Goal: Check status: Check status

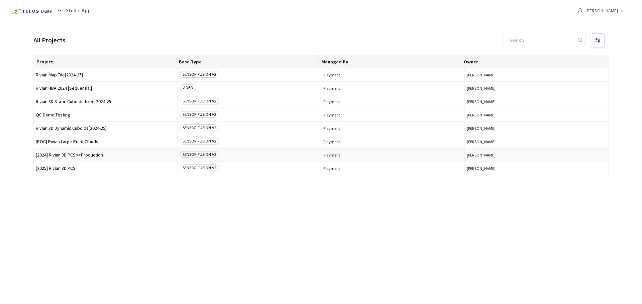
click at [76, 153] on span "[2024] Rivian 3D PCS<>Production" at bounding box center [105, 155] width 139 height 5
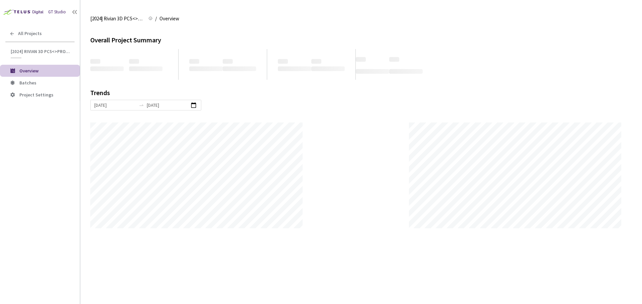
scroll to position [304, 642]
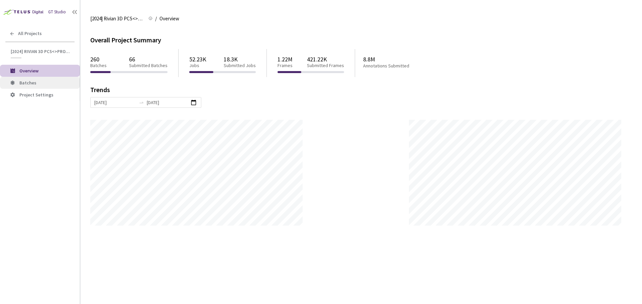
click at [52, 84] on span "Batches" at bounding box center [46, 83] width 55 height 6
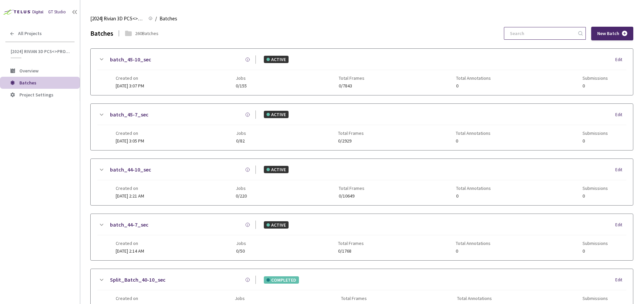
click at [525, 33] on input at bounding box center [541, 33] width 71 height 12
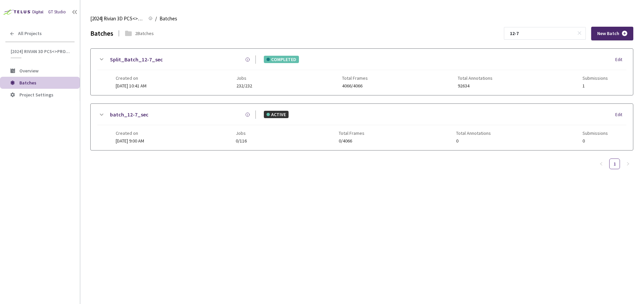
type input "12-7"
click at [155, 59] on link "Split_Batch_12-7_sec" at bounding box center [136, 59] width 53 height 8
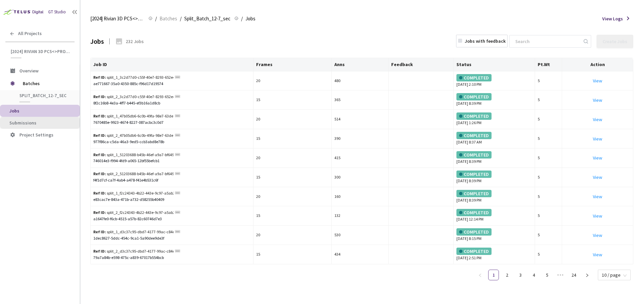
click at [45, 120] on li "Submissions" at bounding box center [40, 123] width 80 height 12
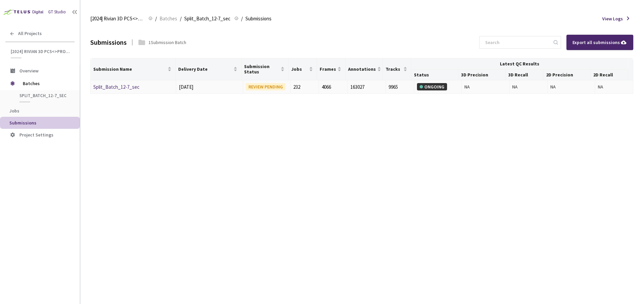
click at [130, 88] on link "Split_Batch_12-7_sec" at bounding box center [116, 87] width 46 height 6
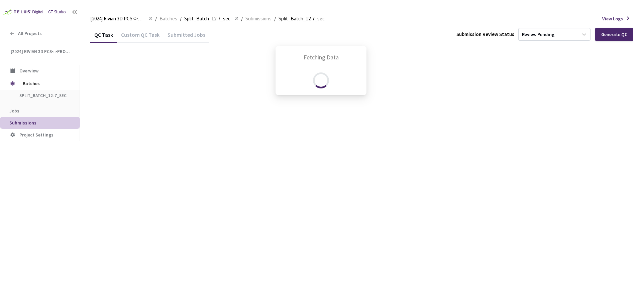
click at [140, 36] on div "Fetching Data" at bounding box center [321, 152] width 642 height 304
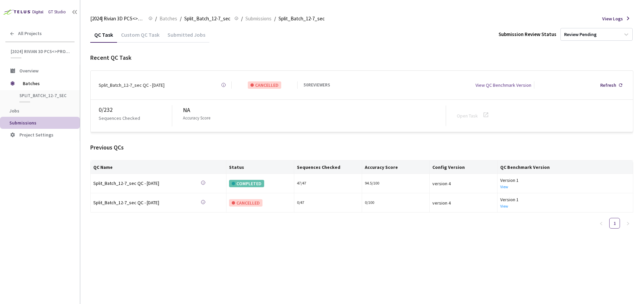
click at [146, 35] on div "Custom QC Task" at bounding box center [140, 36] width 46 height 11
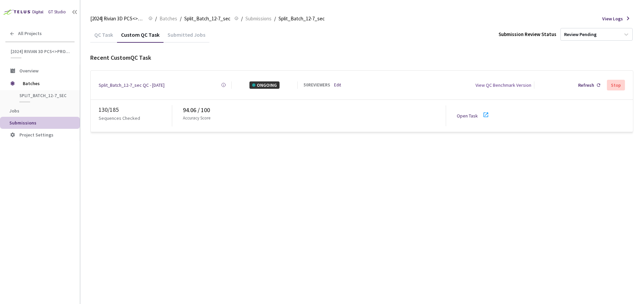
click at [487, 113] on icon at bounding box center [485, 115] width 5 height 5
